Goal: Information Seeking & Learning: Understand process/instructions

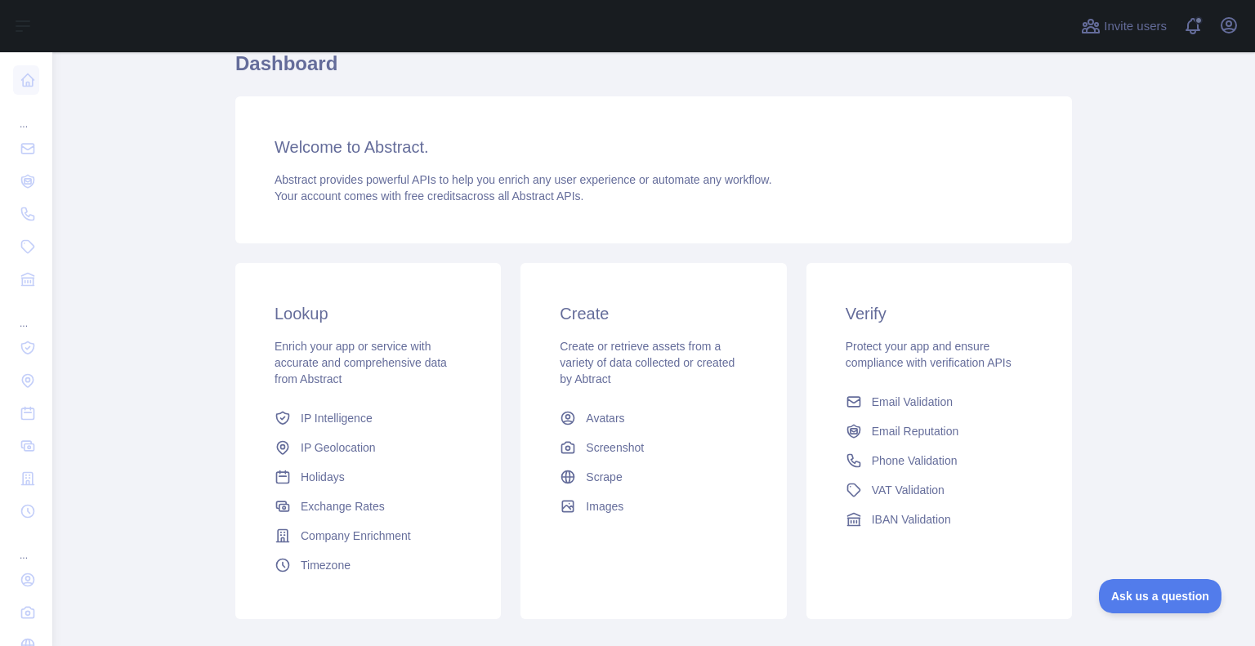
scroll to position [150, 0]
click at [879, 465] on span "Phone Validation" at bounding box center [915, 460] width 86 height 16
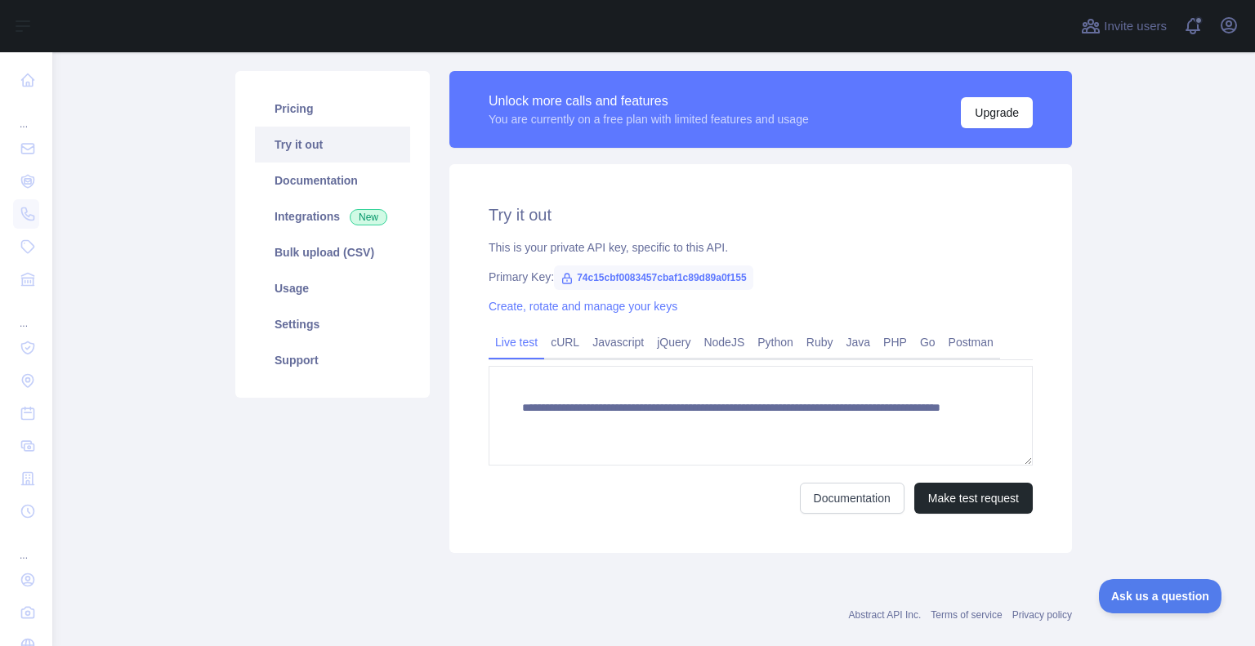
scroll to position [177, 0]
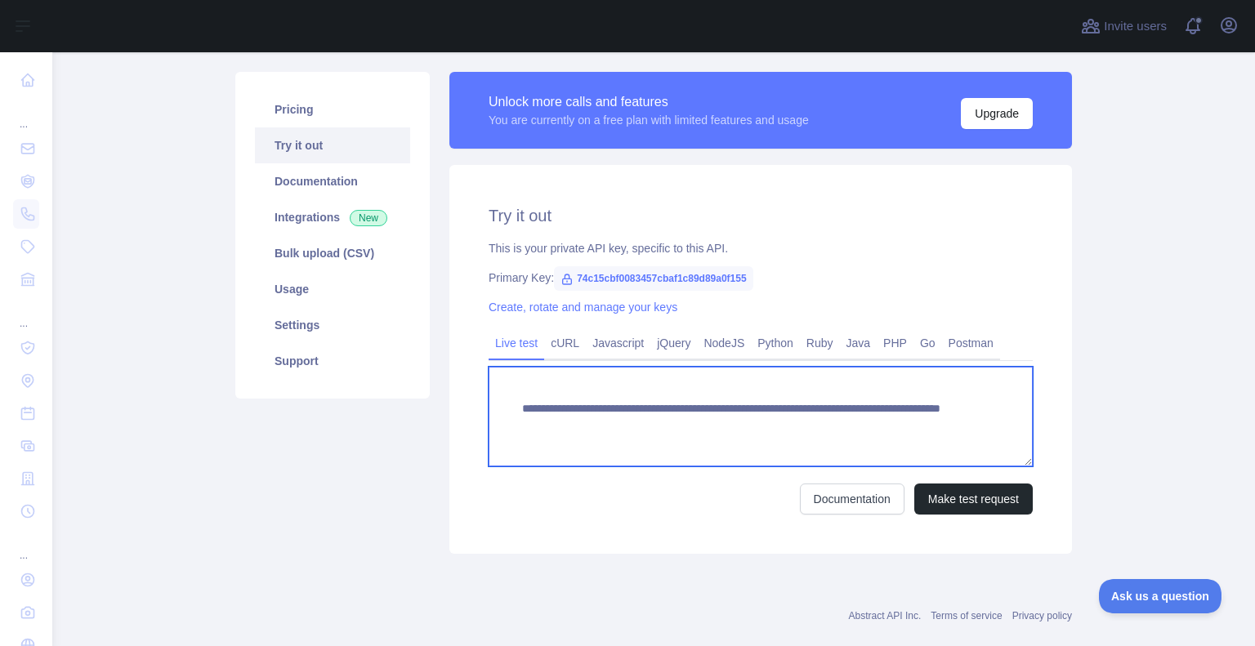
click at [814, 419] on textarea "**********" at bounding box center [761, 417] width 544 height 100
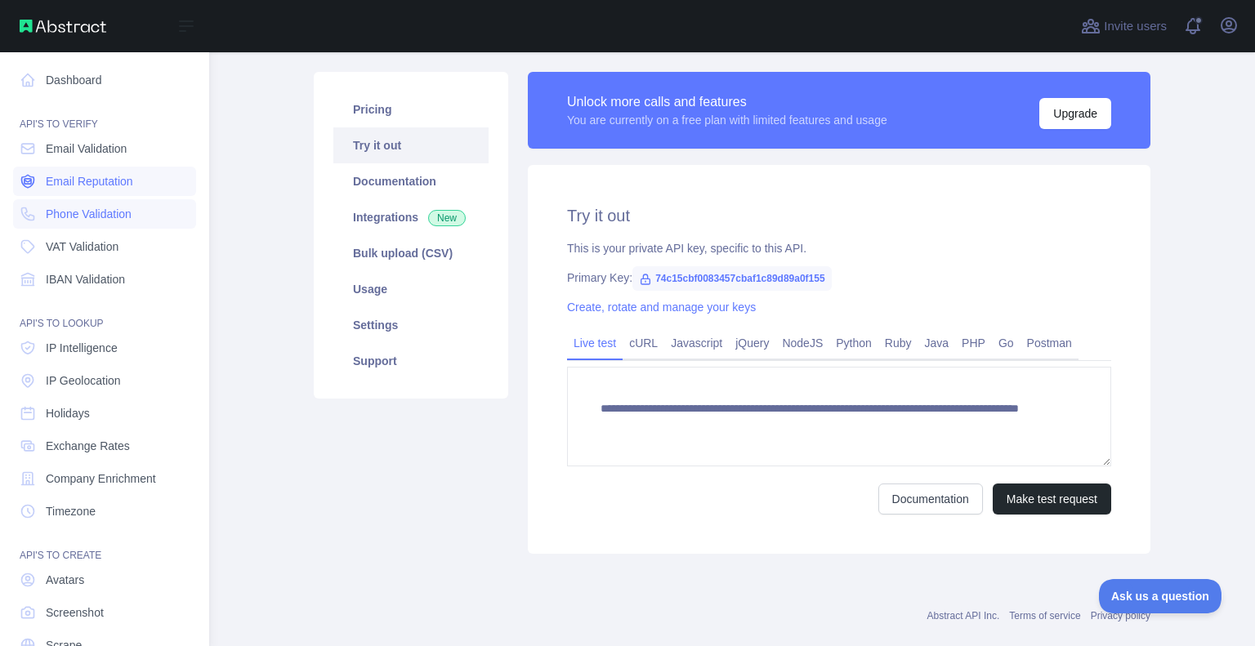
click at [80, 189] on span "Email Reputation" at bounding box center [89, 181] width 87 height 16
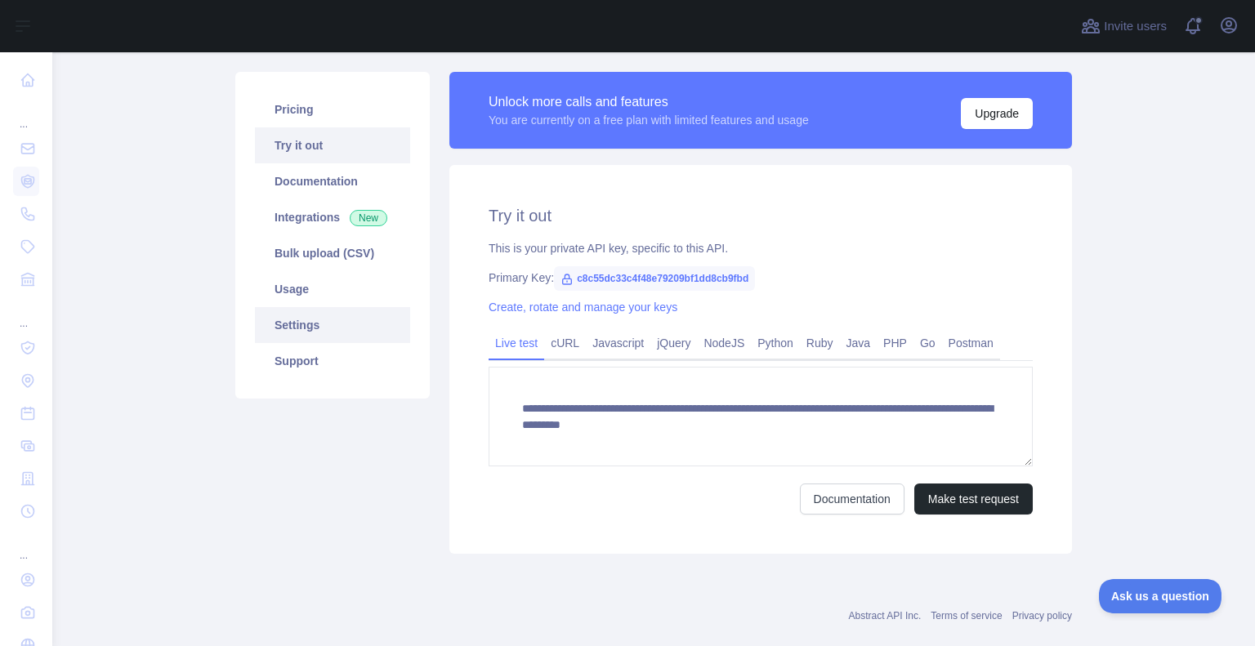
click at [298, 323] on link "Settings" at bounding box center [332, 325] width 155 height 36
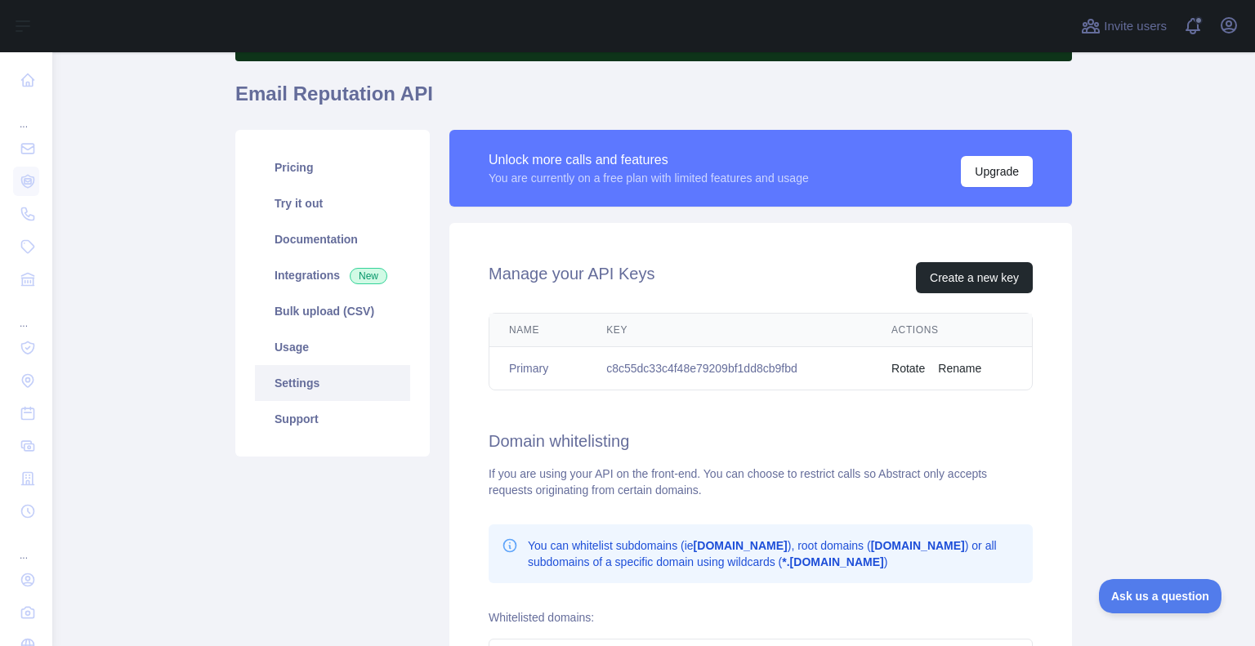
scroll to position [118, 0]
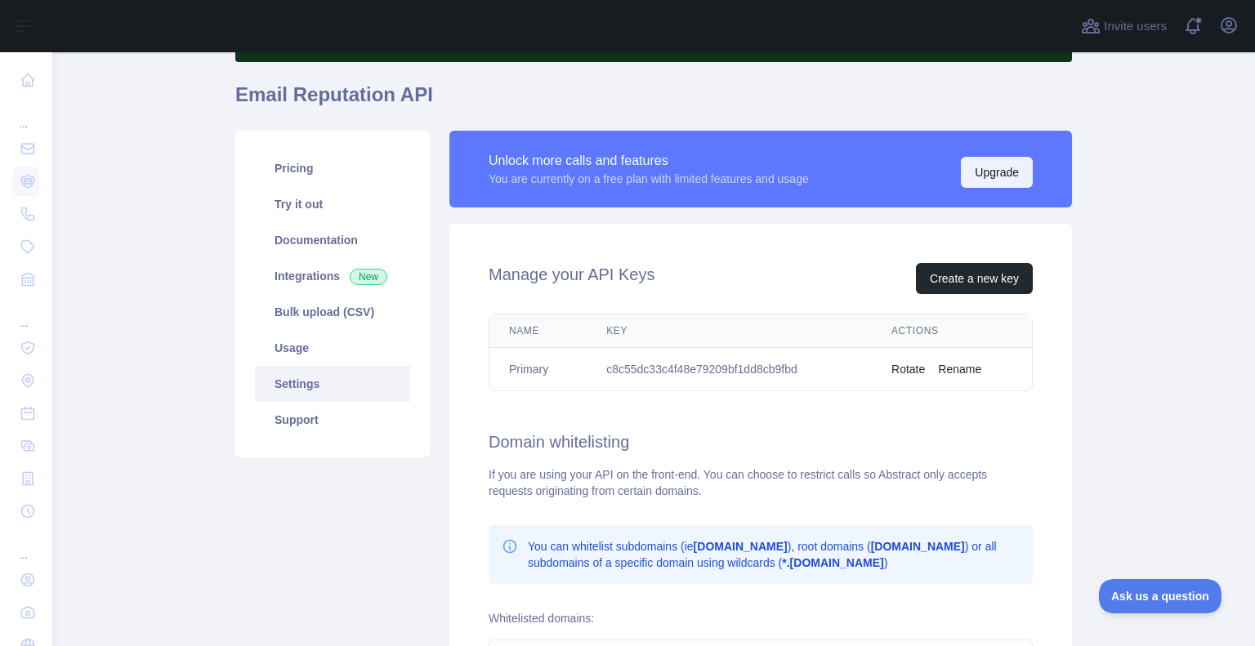
click at [970, 171] on button "Upgrade" at bounding box center [997, 172] width 72 height 31
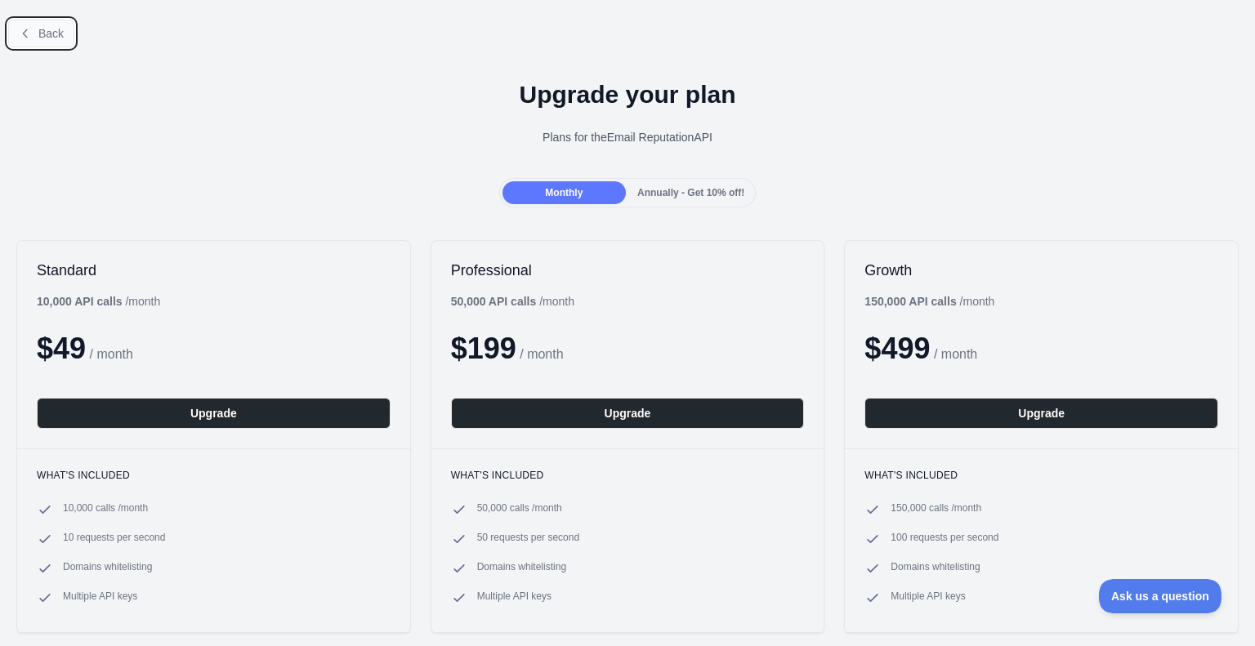
click at [34, 29] on button "Back" at bounding box center [41, 34] width 66 height 28
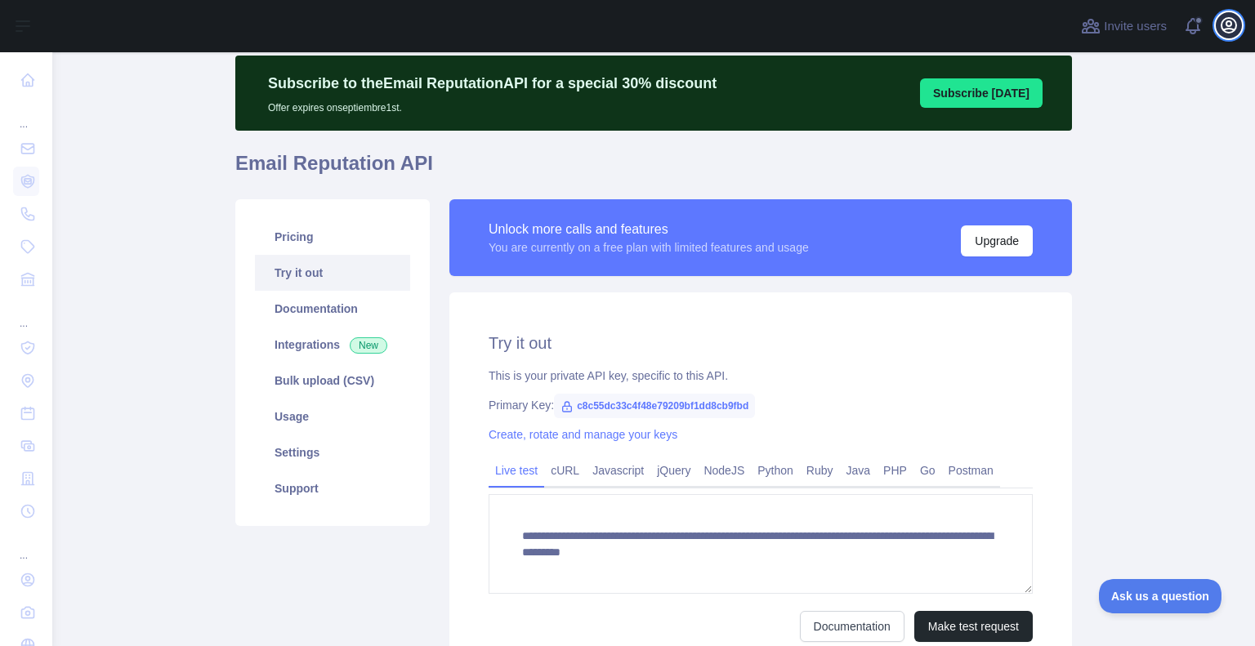
click at [1233, 25] on icon "button" at bounding box center [1229, 26] width 20 height 20
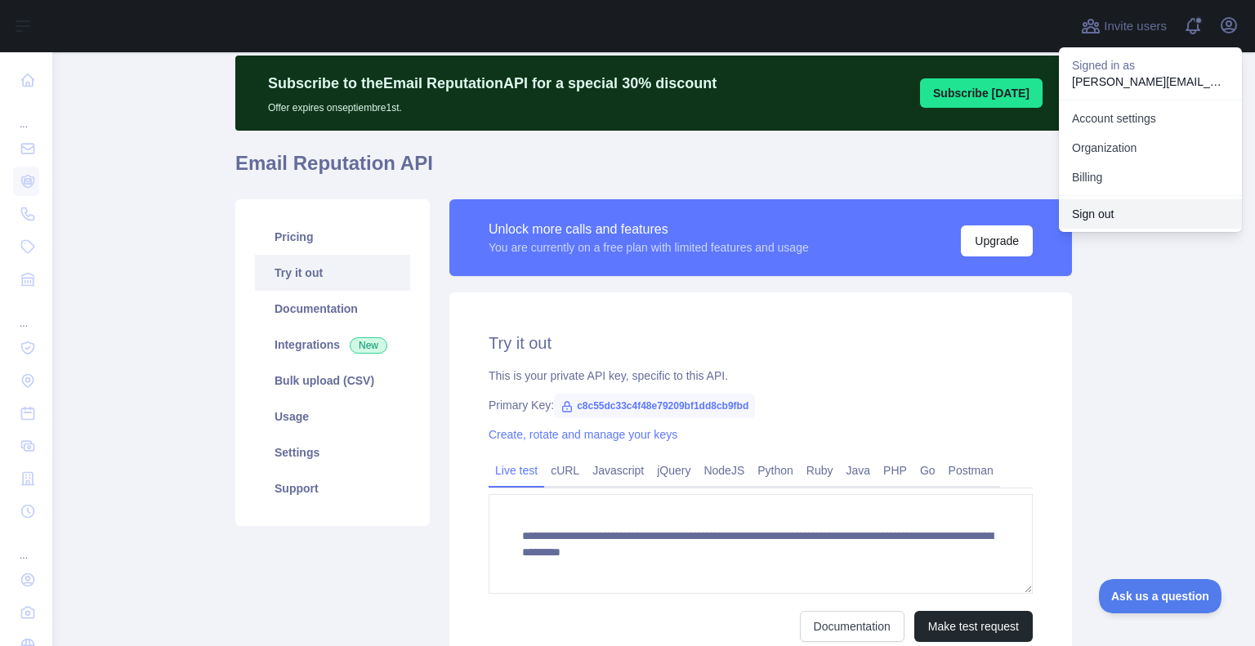
click at [1111, 205] on button "Sign out" at bounding box center [1150, 213] width 183 height 29
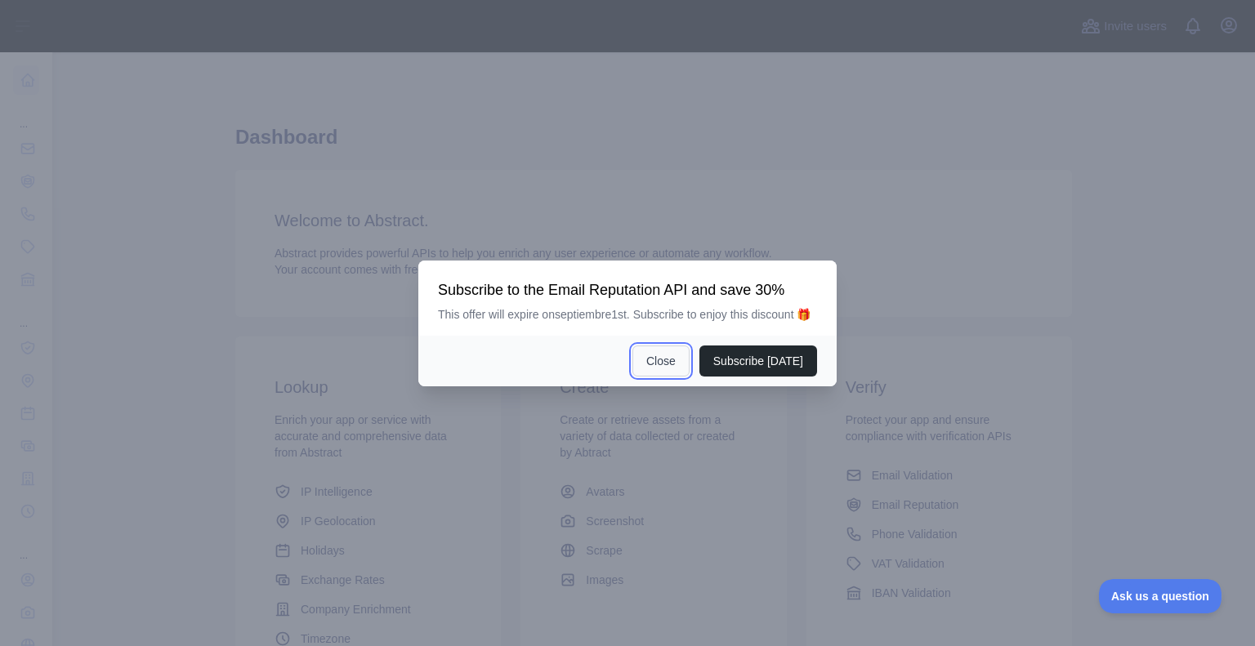
click at [682, 371] on button "Close" at bounding box center [660, 361] width 57 height 31
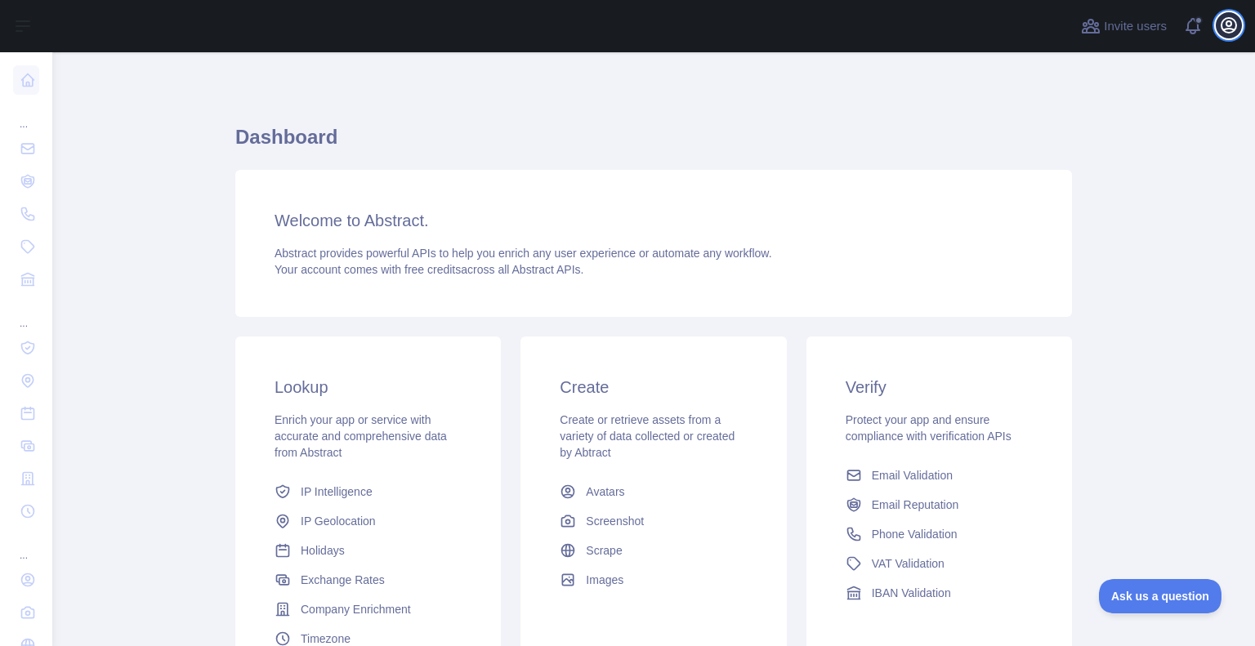
click at [1226, 25] on icon "button" at bounding box center [1229, 26] width 20 height 20
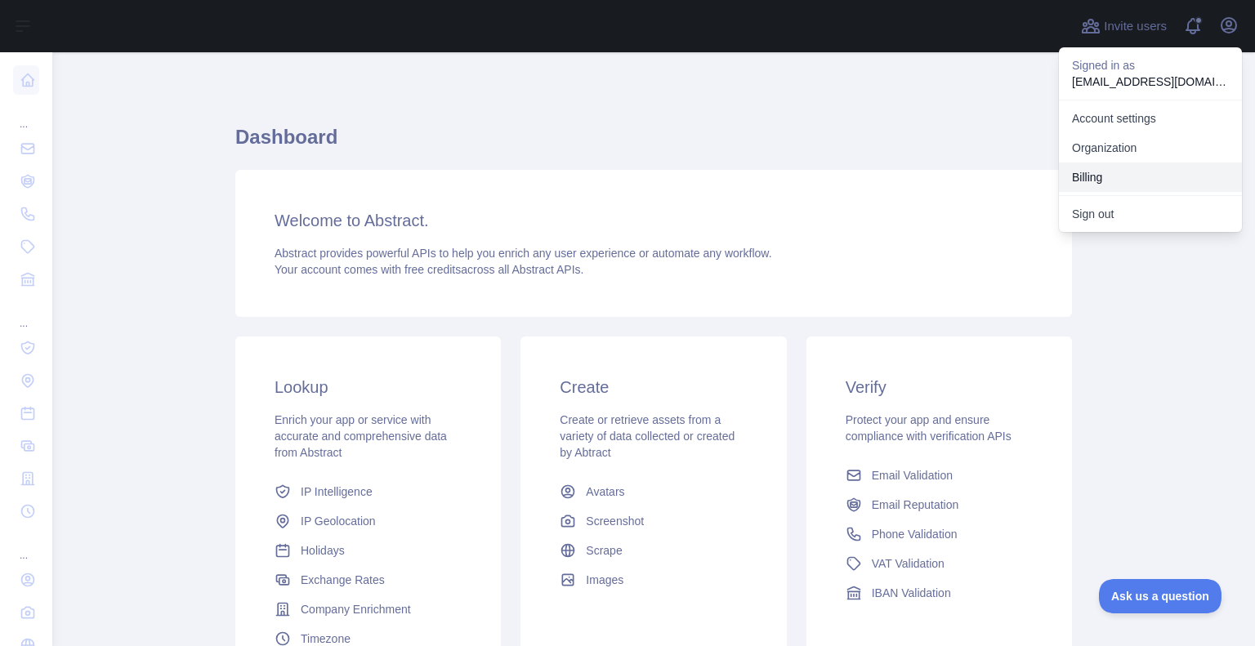
click at [1116, 177] on button "Billing" at bounding box center [1150, 177] width 183 height 29
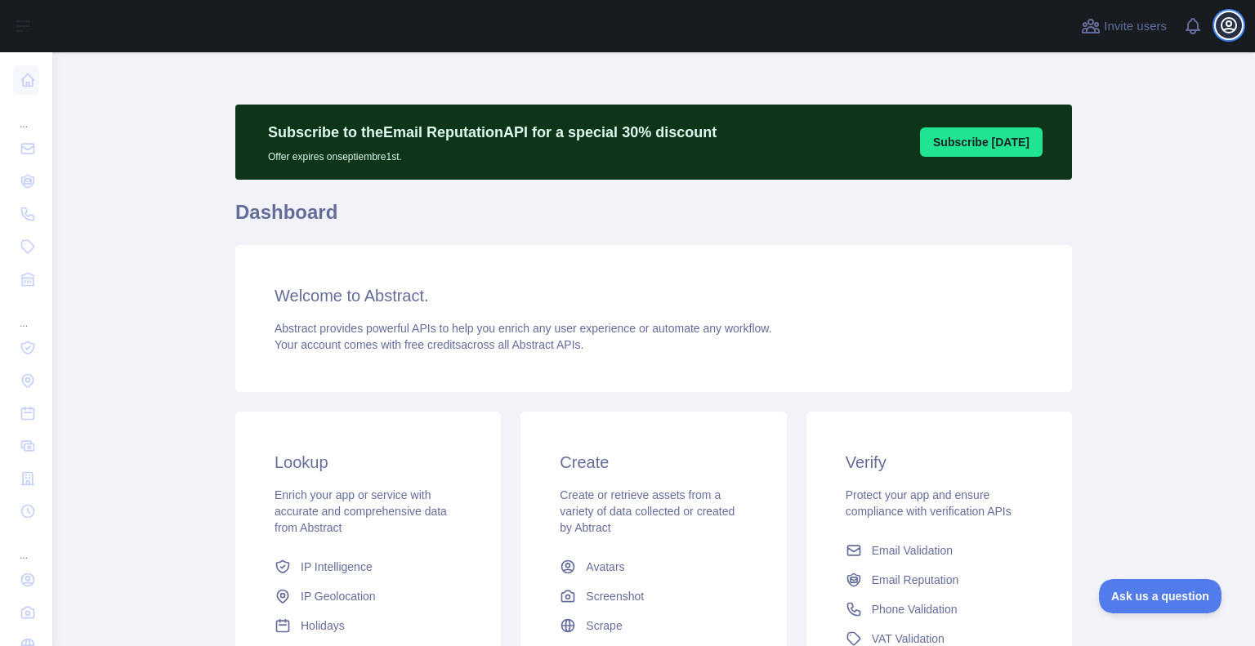
click at [1239, 25] on button "Open user menu" at bounding box center [1229, 25] width 26 height 26
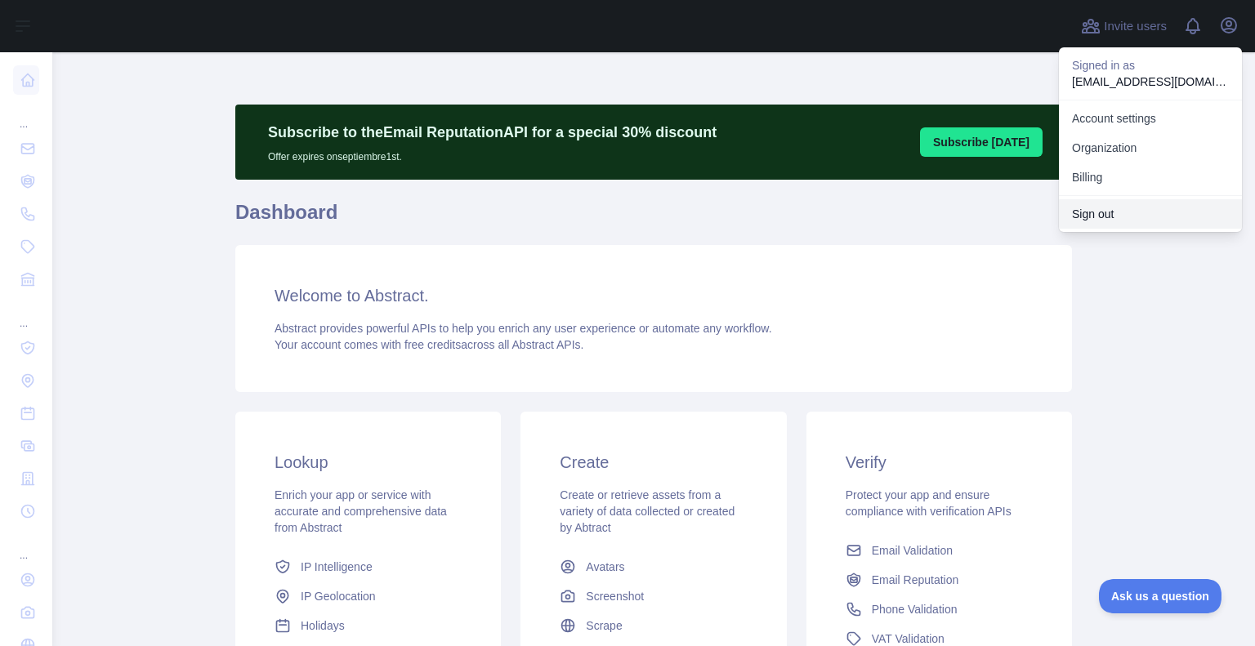
click at [1105, 218] on button "Sign out" at bounding box center [1150, 213] width 183 height 29
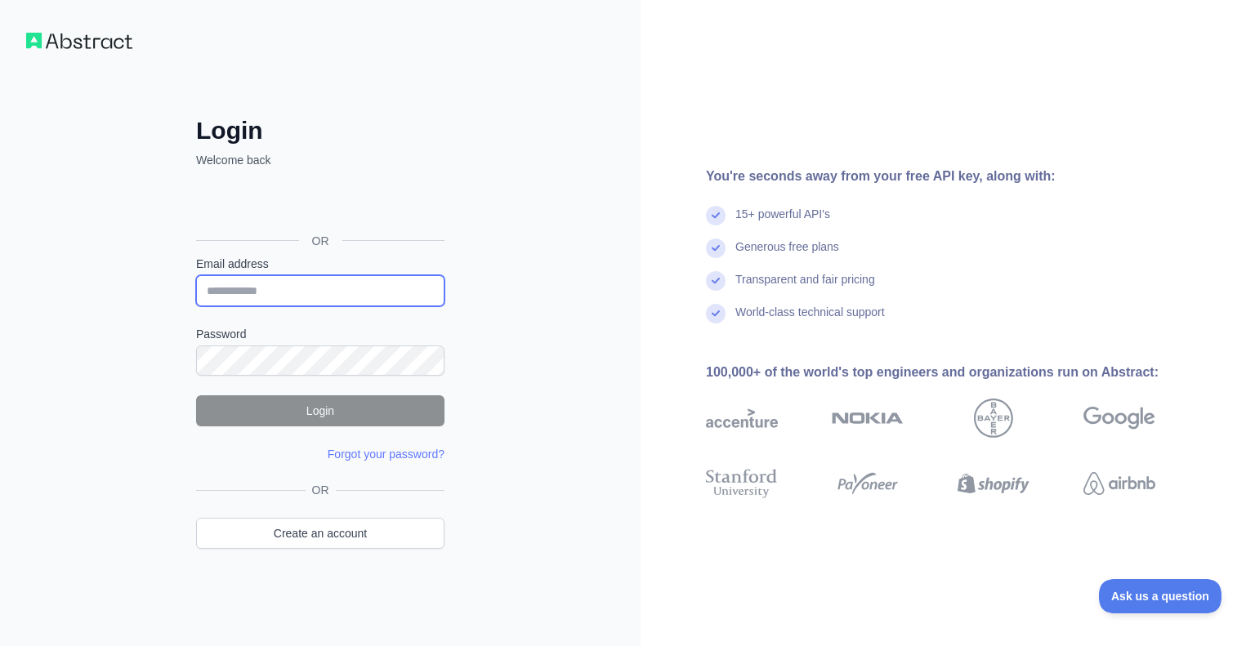
click at [262, 286] on input "Email address" at bounding box center [320, 290] width 248 height 31
type input "**********"
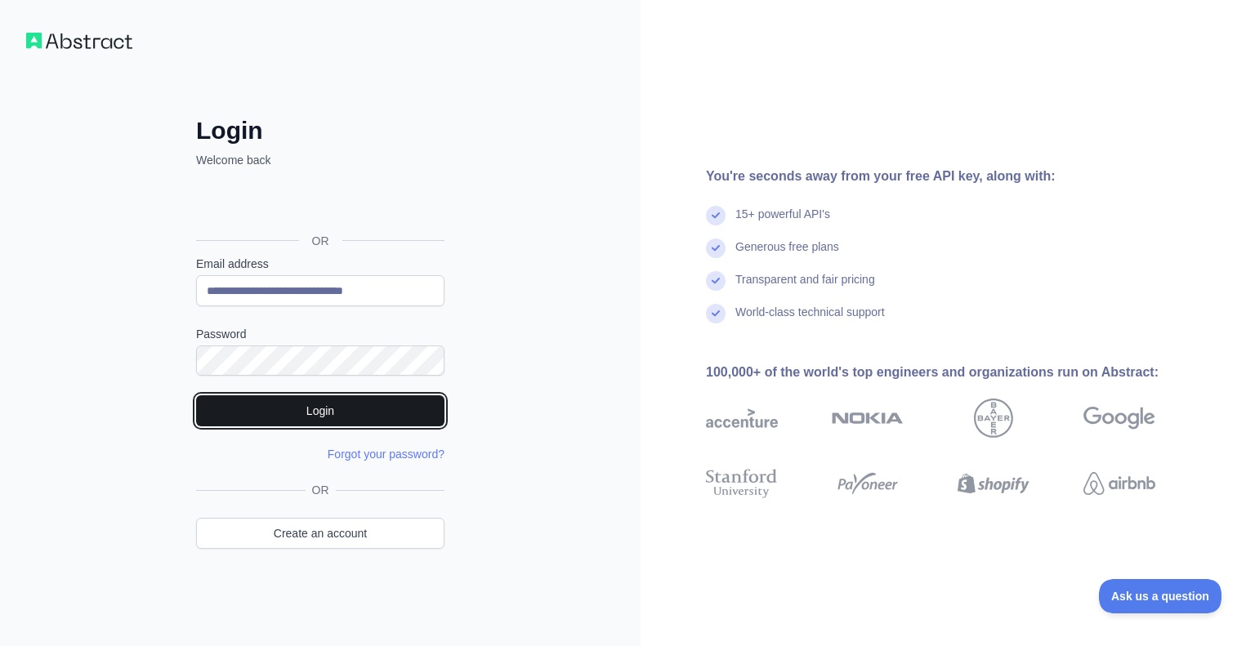
click at [311, 403] on button "Login" at bounding box center [320, 410] width 248 height 31
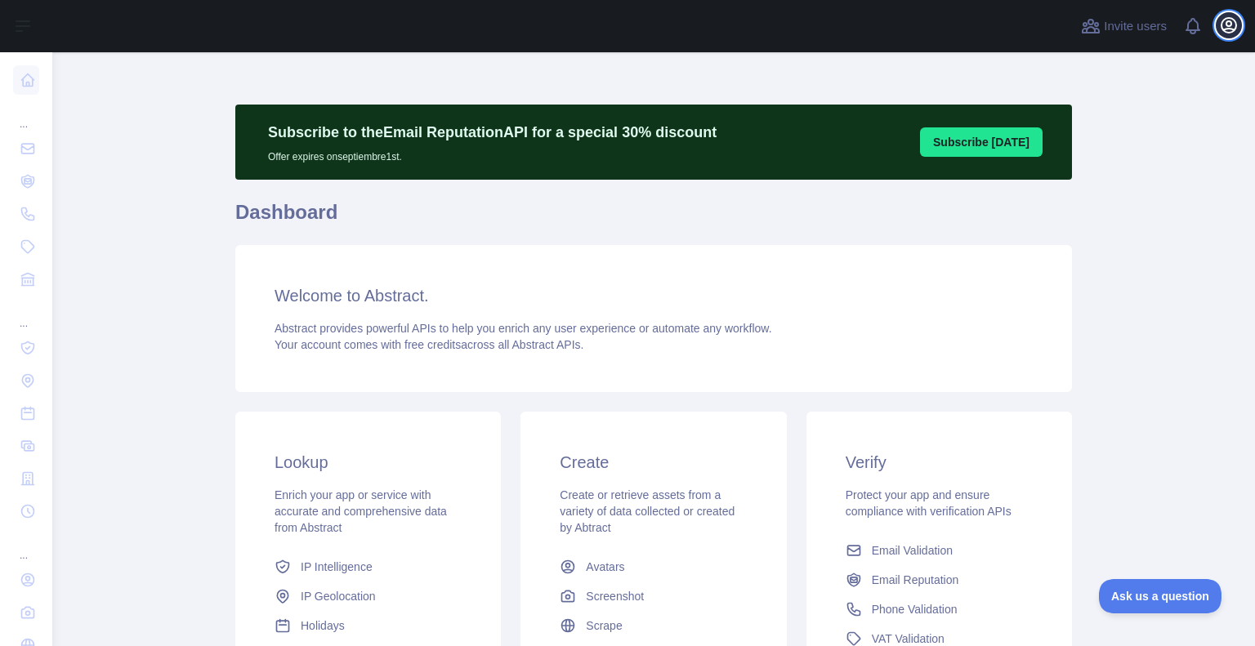
click at [1222, 32] on icon "button" at bounding box center [1229, 26] width 20 height 20
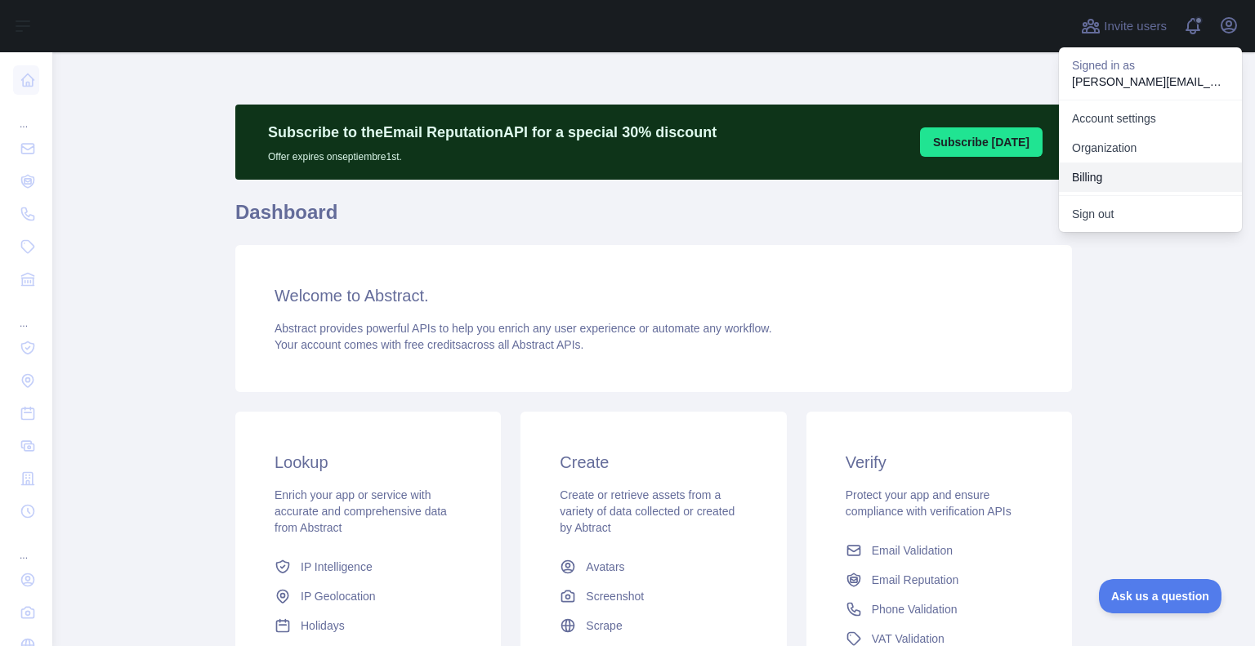
click at [1154, 182] on button "Billing" at bounding box center [1150, 177] width 183 height 29
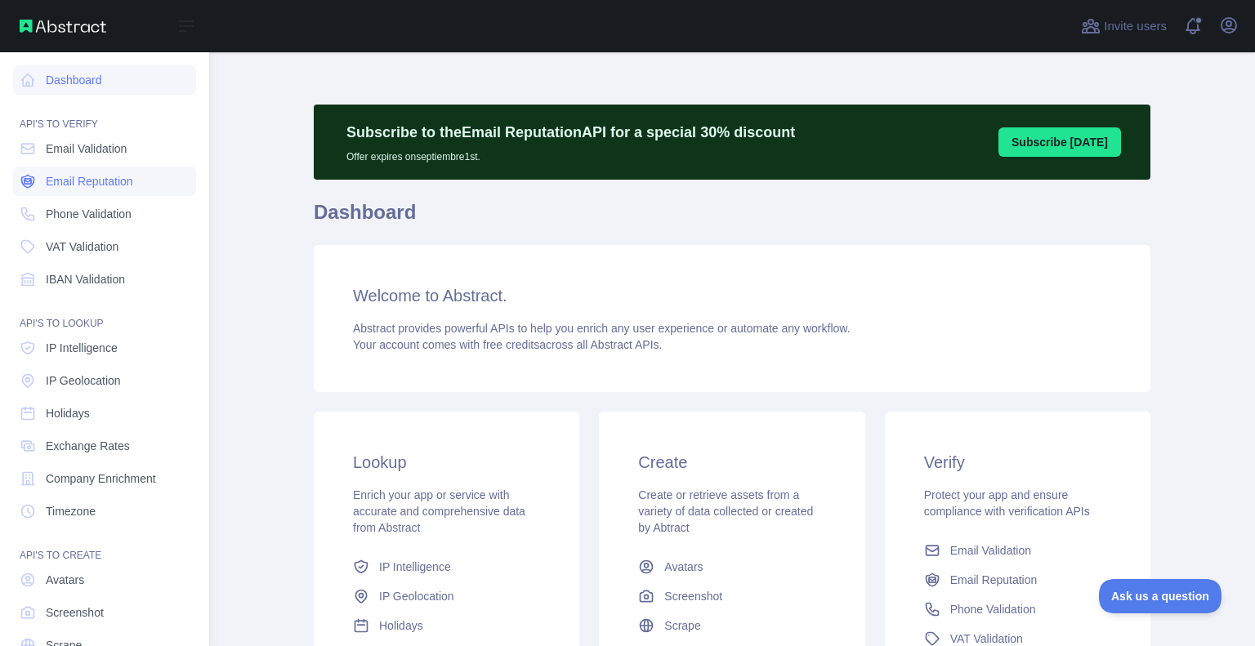
click at [112, 169] on link "Email Reputation" at bounding box center [104, 181] width 183 height 29
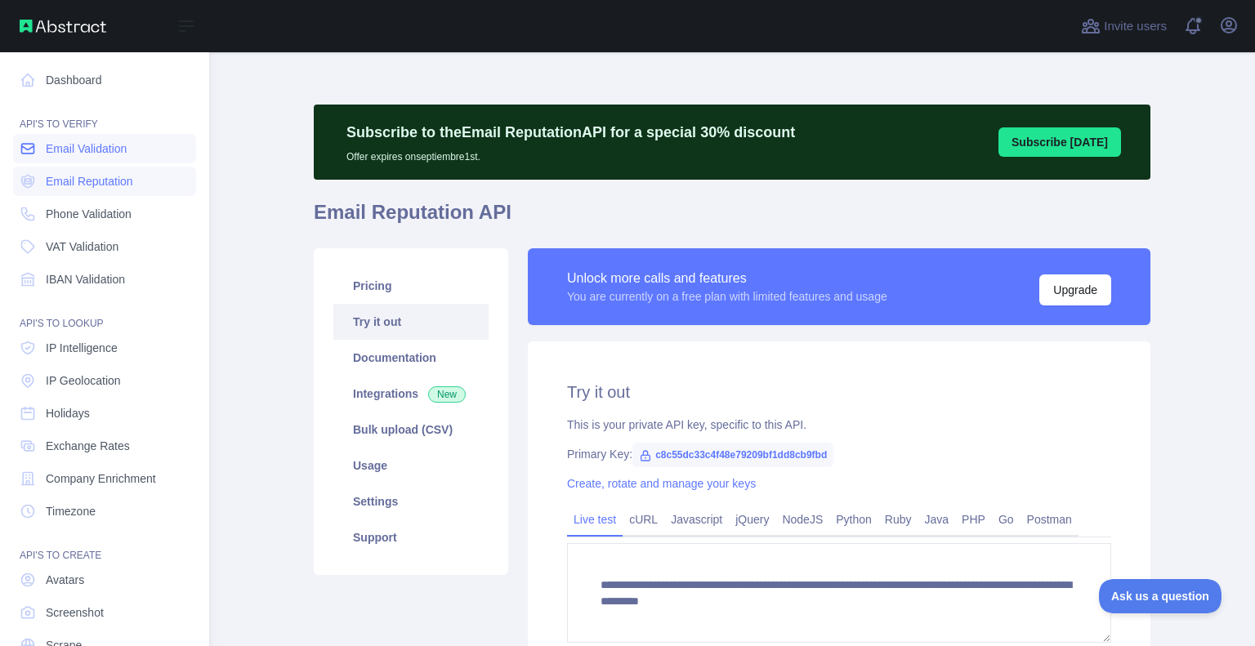
click at [121, 154] on span "Email Validation" at bounding box center [86, 149] width 81 height 16
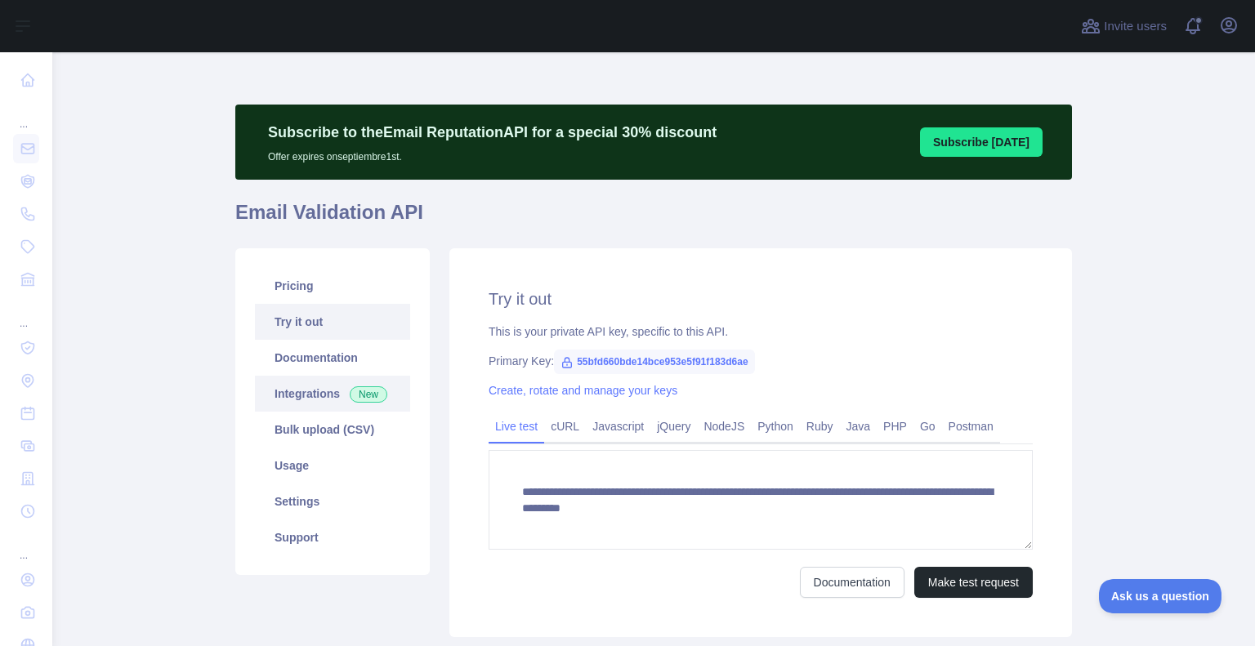
click at [317, 399] on link "Integrations New" at bounding box center [332, 394] width 155 height 36
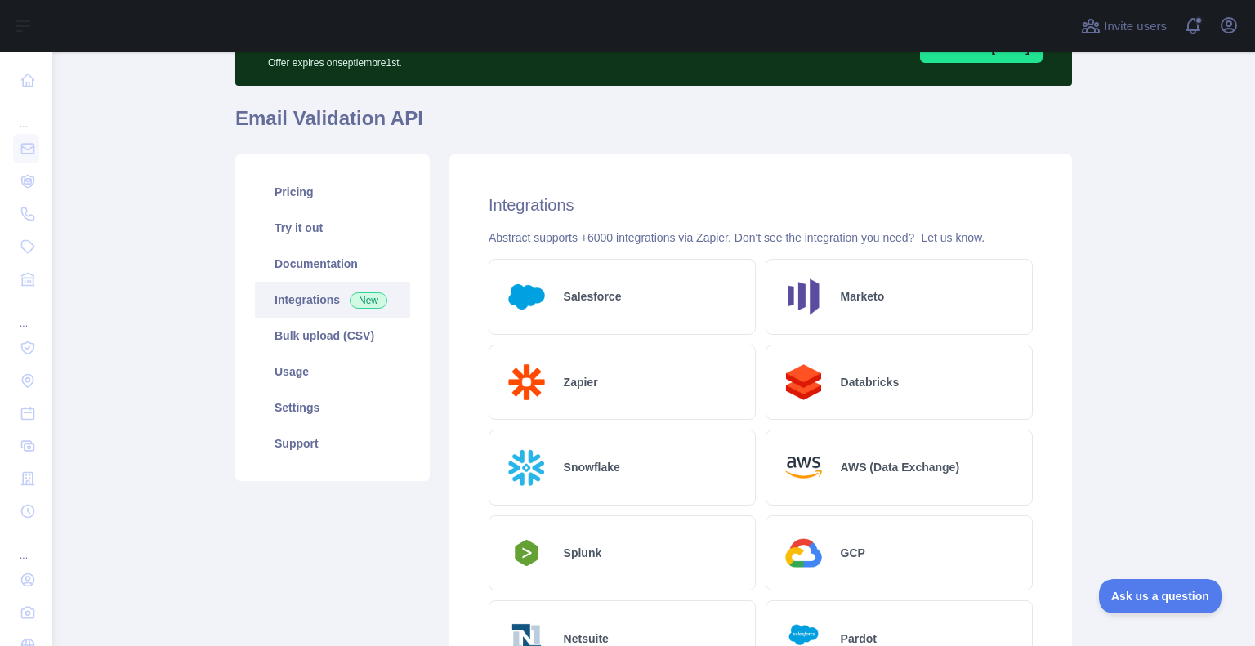
scroll to position [93, 0]
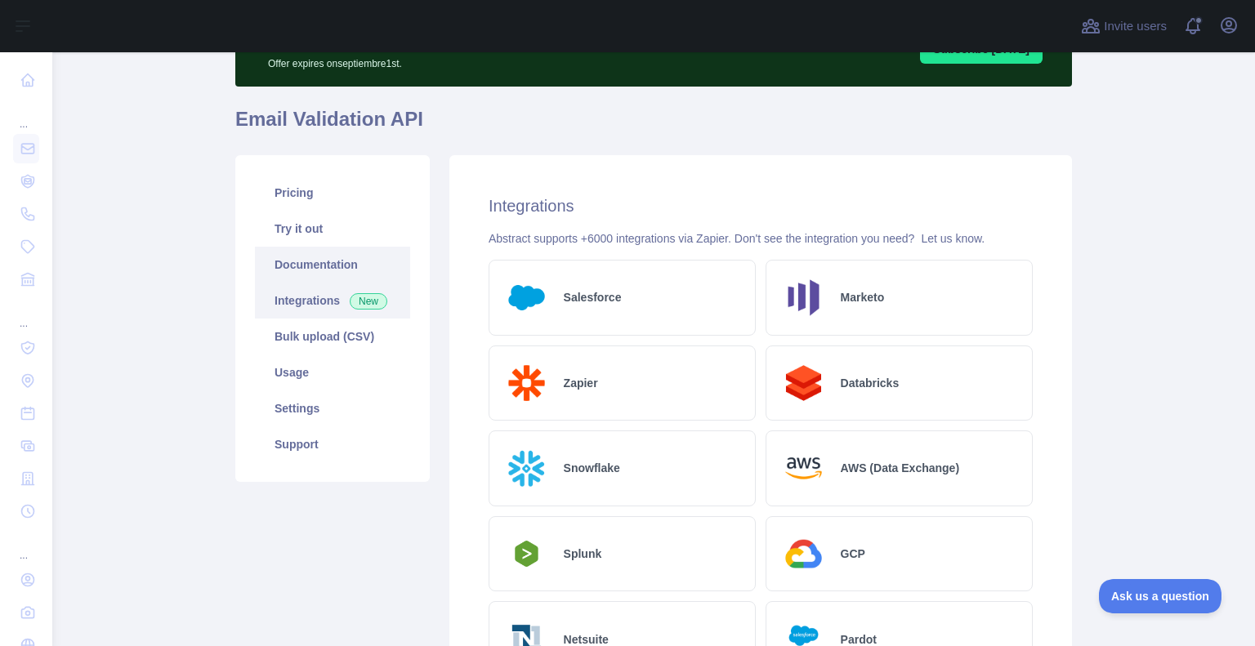
click at [302, 261] on link "Documentation" at bounding box center [332, 265] width 155 height 36
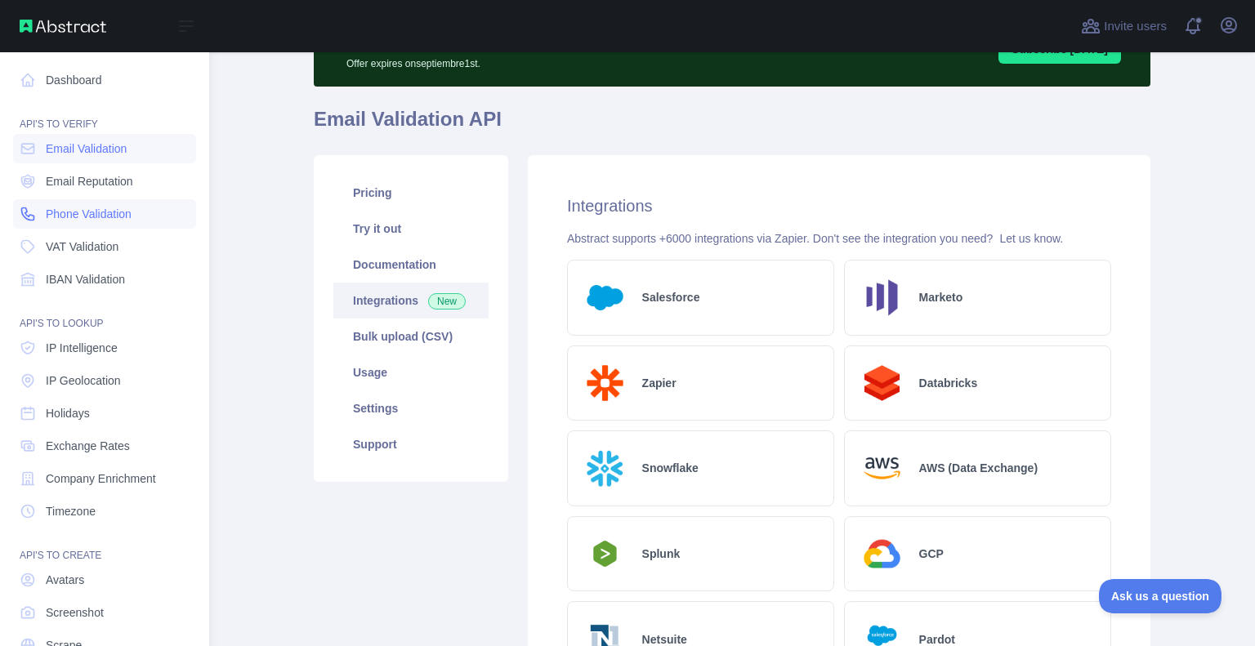
click at [68, 208] on span "Phone Validation" at bounding box center [89, 214] width 86 height 16
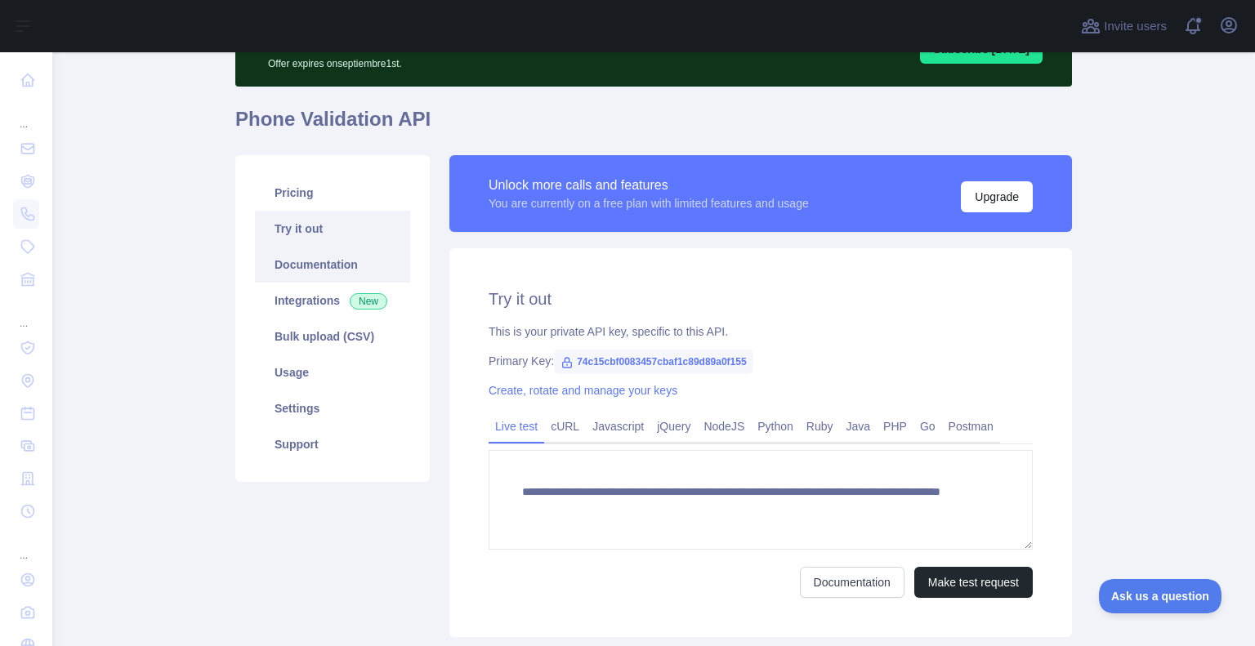
click at [302, 277] on link "Documentation" at bounding box center [332, 265] width 155 height 36
